Goal: Complete application form: Complete application form

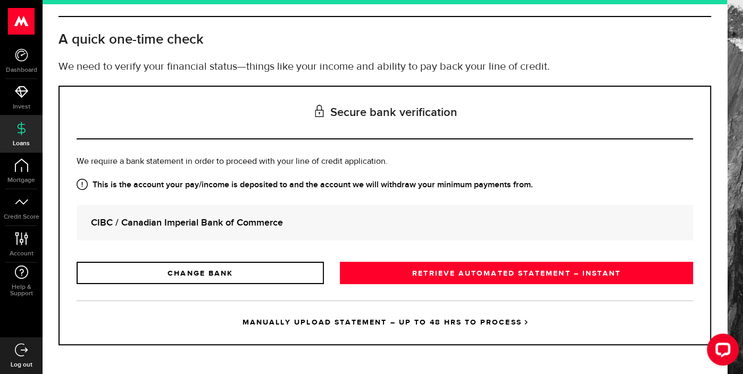
scroll to position [44, 0]
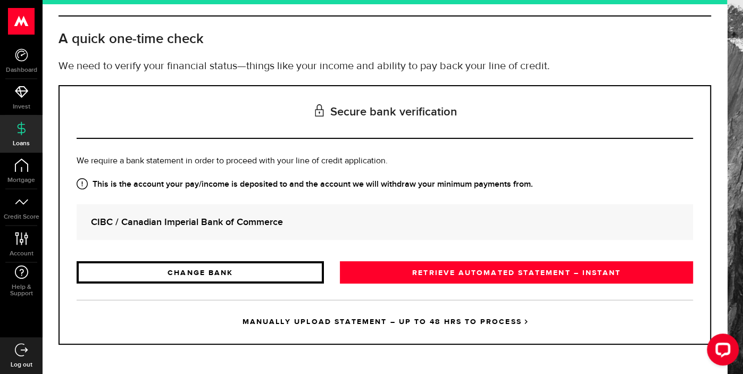
click at [289, 276] on link "CHANGE BANK" at bounding box center [200, 272] width 247 height 22
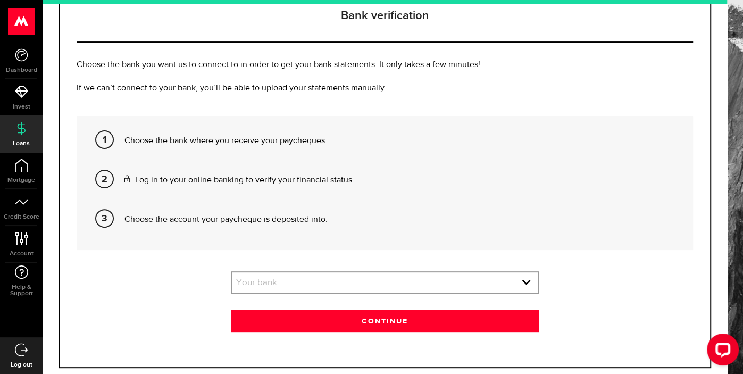
scroll to position [163, 0]
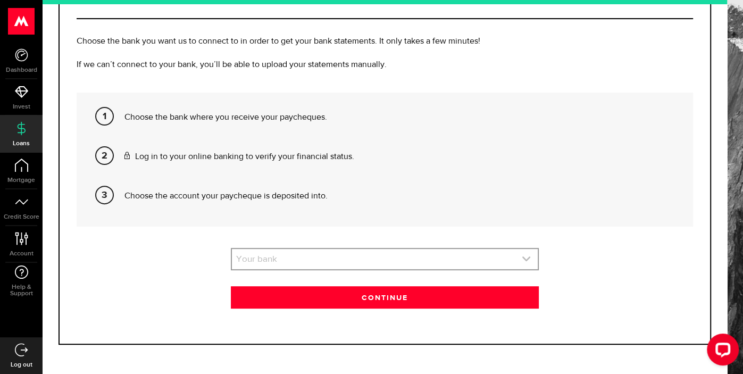
click at [359, 253] on link "expand select" at bounding box center [385, 259] width 306 height 20
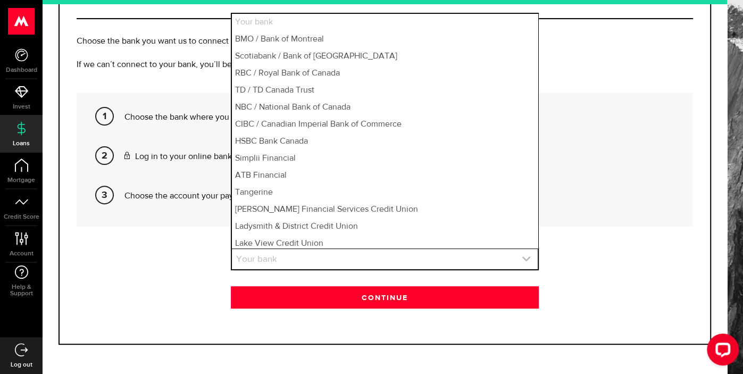
scroll to position [759, 0]
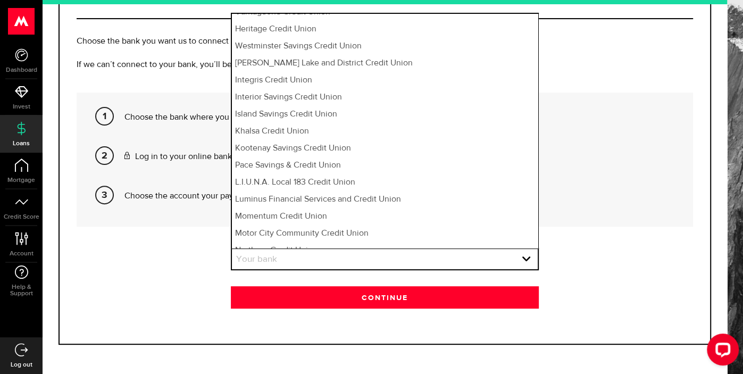
click at [586, 83] on div "Bank verification Choose the bank you want us to connect to in order to get you…" at bounding box center [384, 154] width 652 height 379
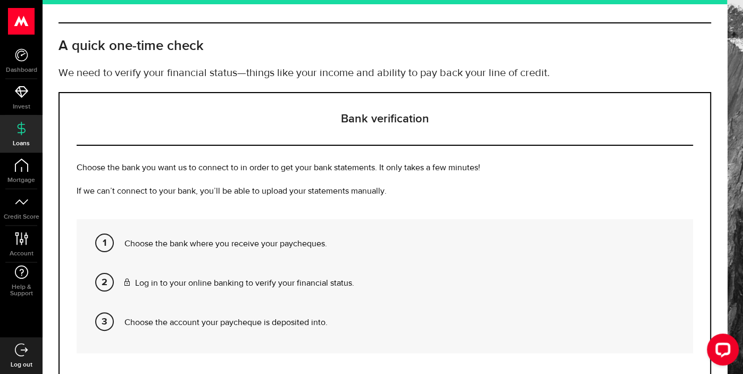
scroll to position [163, 0]
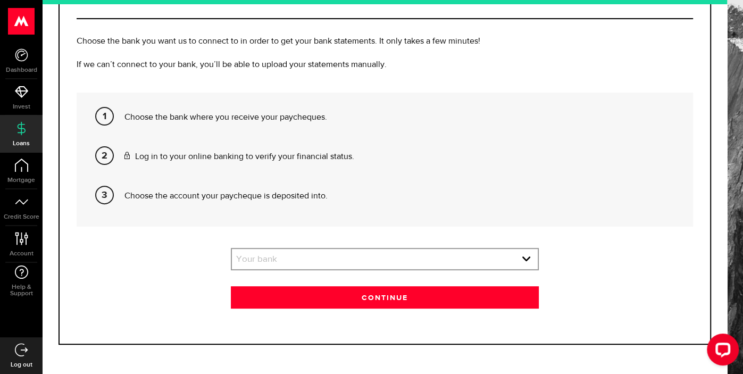
click at [29, 133] on link "Loans" at bounding box center [21, 134] width 43 height 36
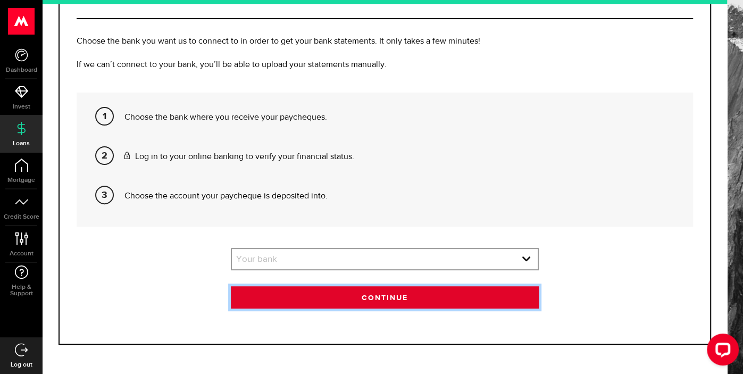
click at [416, 296] on button "Continue" at bounding box center [385, 297] width 308 height 22
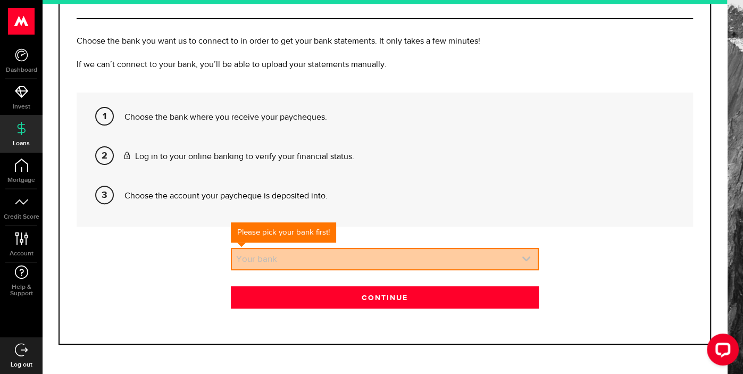
click at [493, 257] on link "expand select" at bounding box center [385, 259] width 306 height 20
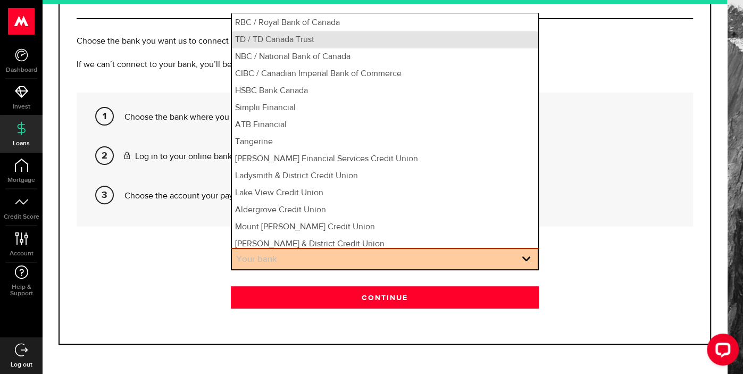
scroll to position [0, 0]
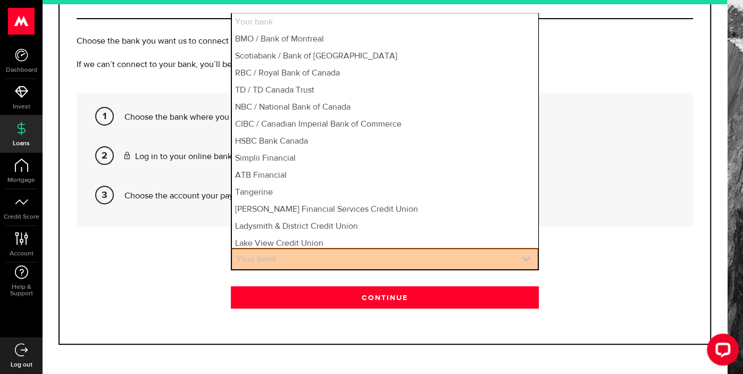
click at [301, 254] on link "expand select" at bounding box center [385, 259] width 306 height 20
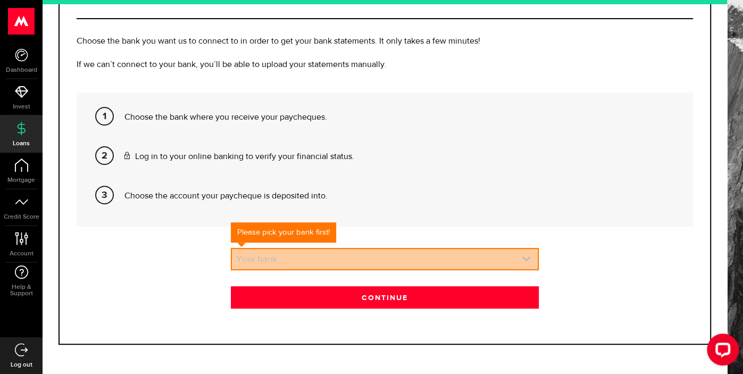
click at [288, 257] on link "expand select" at bounding box center [385, 259] width 306 height 20
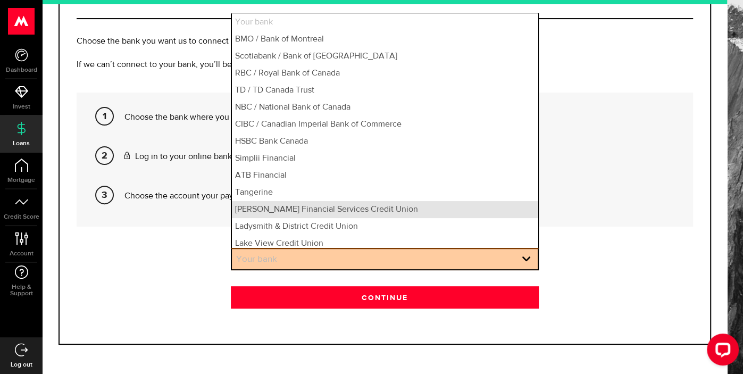
scroll to position [4, 0]
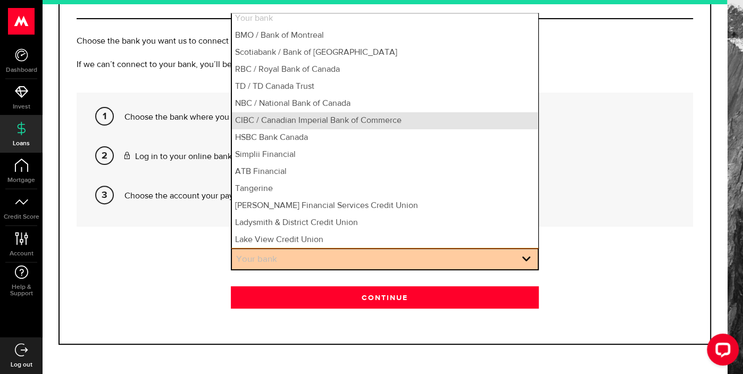
click at [332, 120] on li "CIBC / Canadian Imperial Bank of Commerce" at bounding box center [385, 120] width 306 height 17
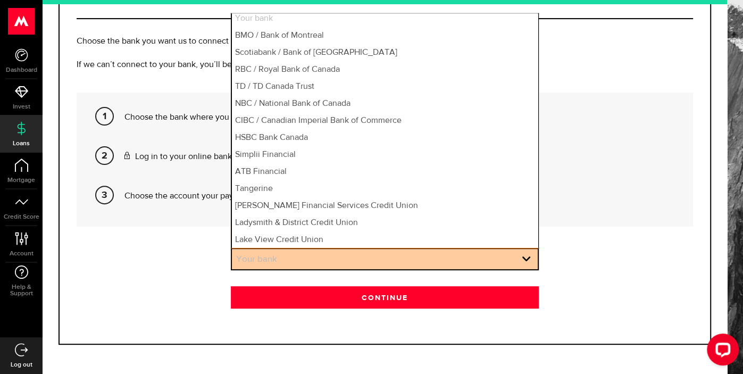
select select "6"
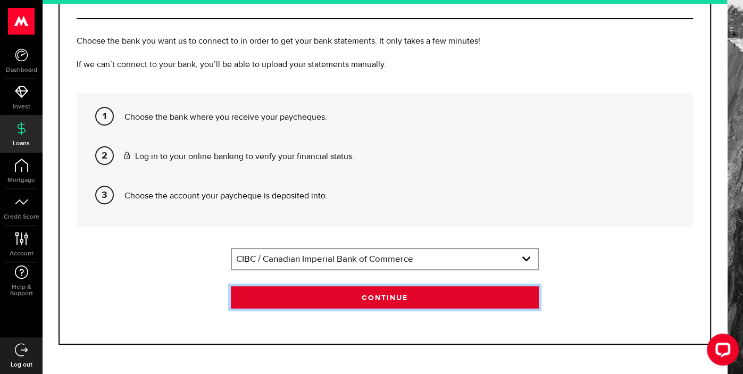
click at [383, 304] on button "Continue" at bounding box center [385, 297] width 308 height 22
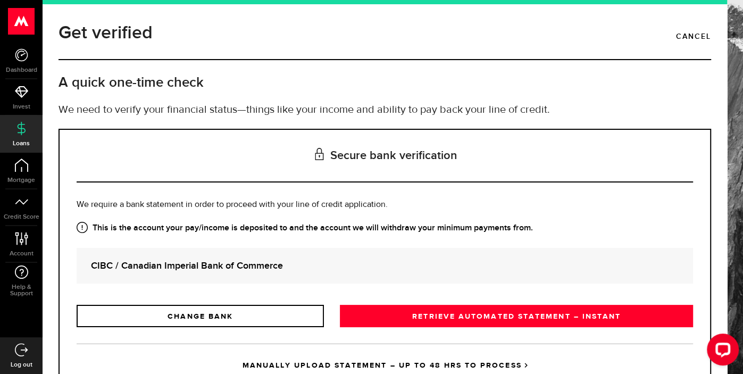
scroll to position [44, 0]
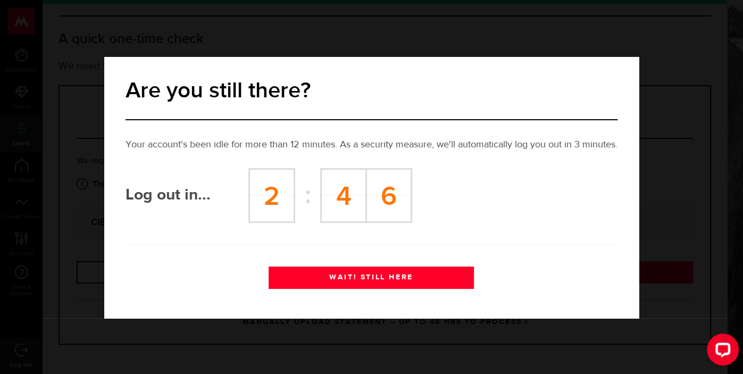
click at [415, 271] on button "WAIT! STILL HERE" at bounding box center [370, 277] width 205 height 22
